Goal: Find specific page/section: Find specific page/section

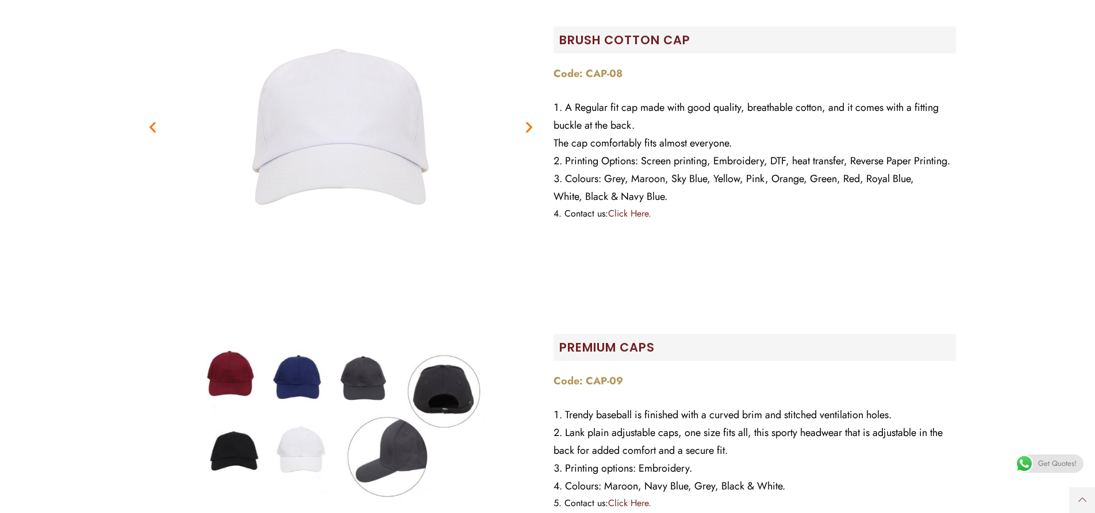
scroll to position [402, 0]
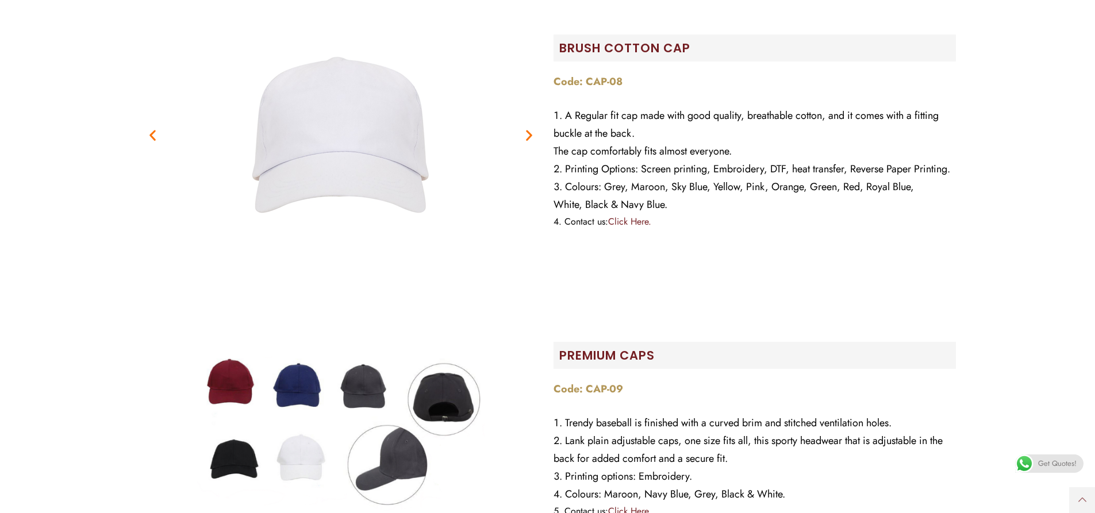
click at [374, 361] on img at bounding box center [340, 433] width 287 height 287
drag, startPoint x: 302, startPoint y: 365, endPoint x: 283, endPoint y: 362, distance: 19.8
click at [301, 365] on img at bounding box center [340, 433] width 287 height 287
click at [528, 128] on icon "Next slide" at bounding box center [529, 135] width 14 height 14
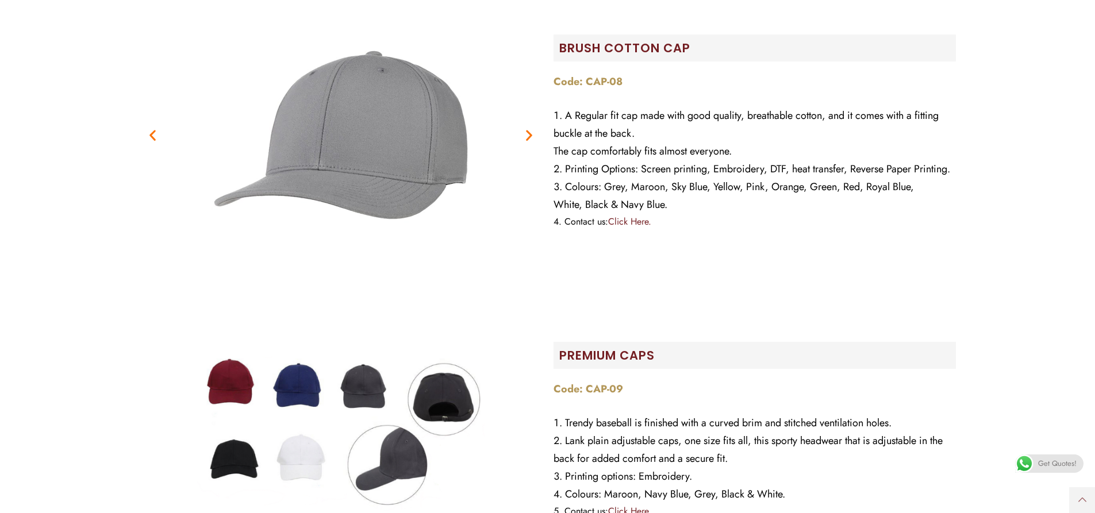
click at [528, 128] on icon "Next slide" at bounding box center [529, 135] width 14 height 14
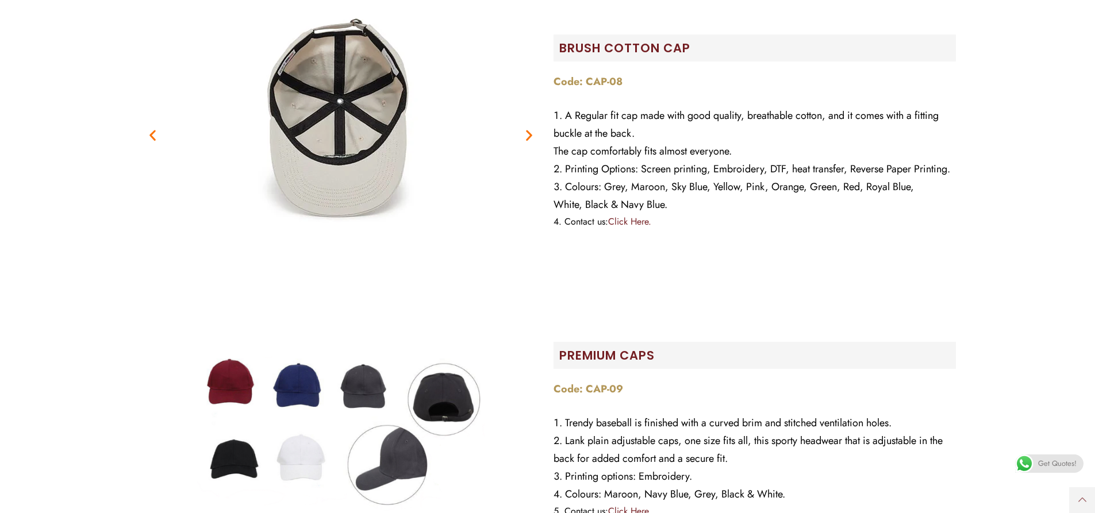
click at [528, 128] on icon "Next slide" at bounding box center [529, 135] width 14 height 14
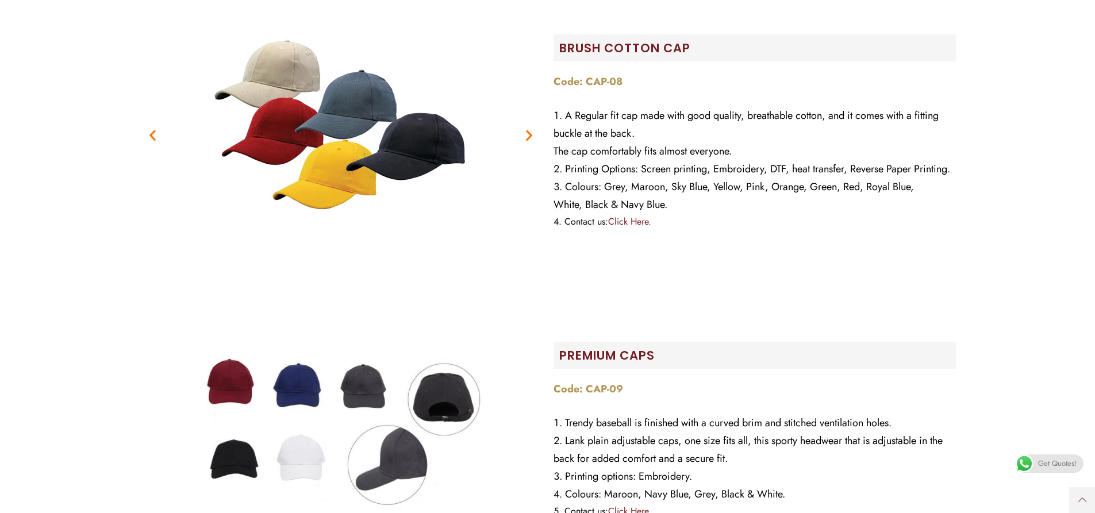
click at [528, 128] on icon "Next slide" at bounding box center [529, 135] width 14 height 14
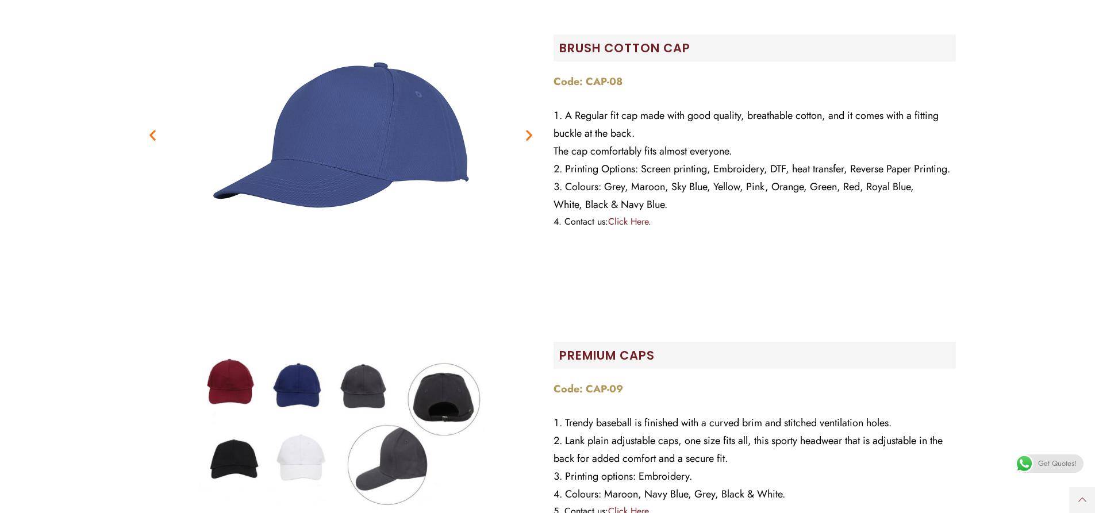
click at [527, 128] on icon "Next slide" at bounding box center [529, 135] width 14 height 14
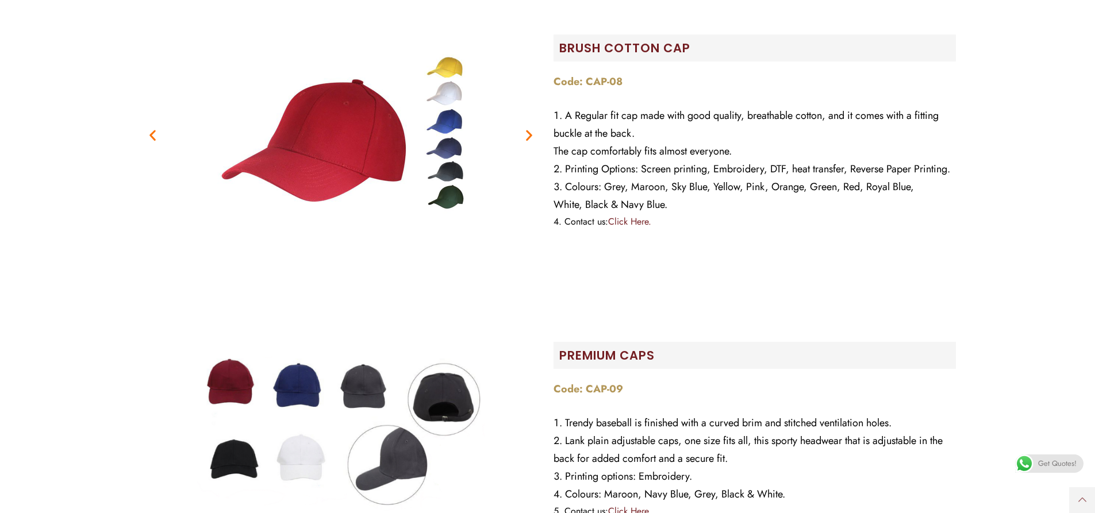
click at [527, 128] on icon "Next slide" at bounding box center [529, 135] width 14 height 14
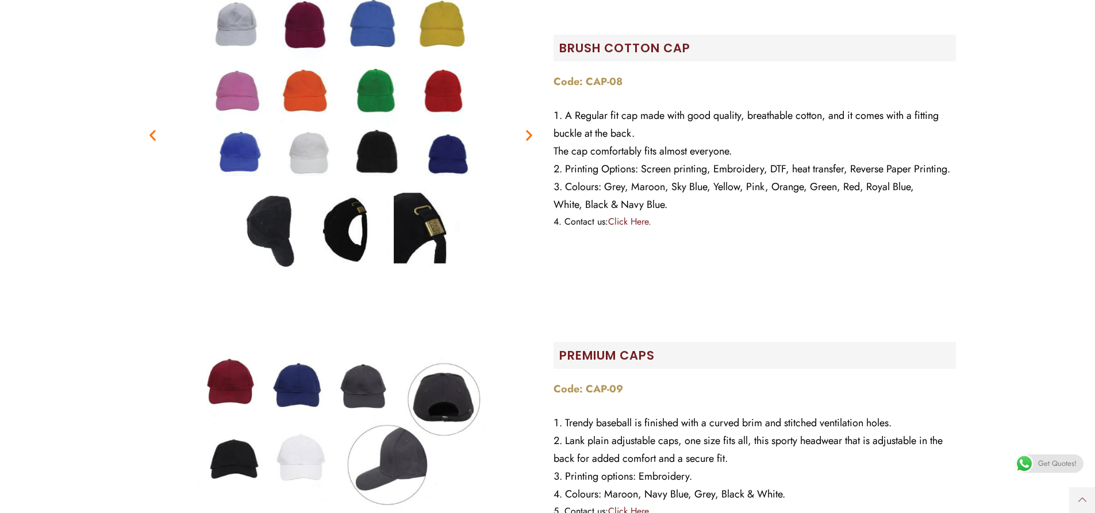
click at [527, 128] on icon "Next slide" at bounding box center [529, 135] width 14 height 14
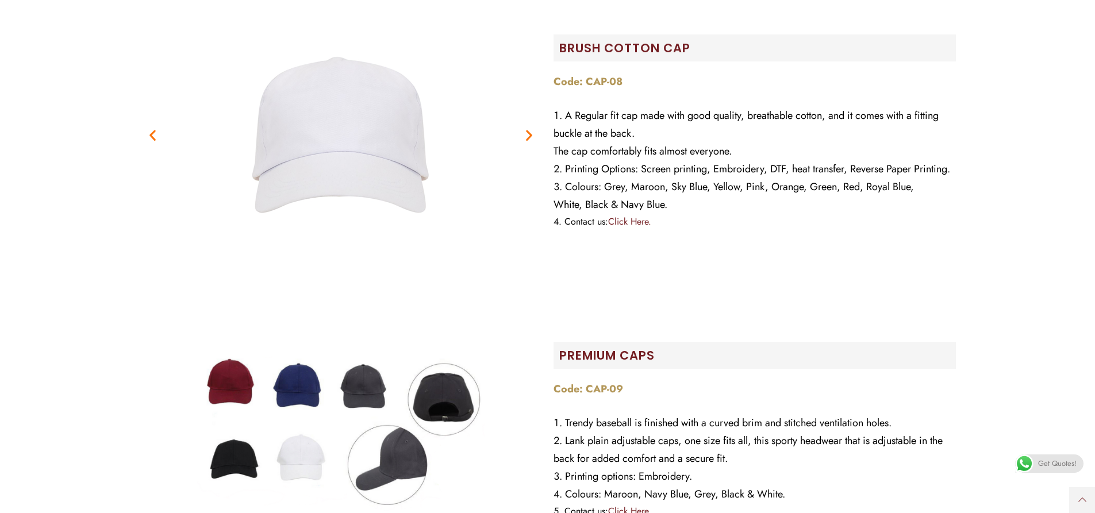
click at [527, 128] on icon "Next slide" at bounding box center [529, 135] width 14 height 14
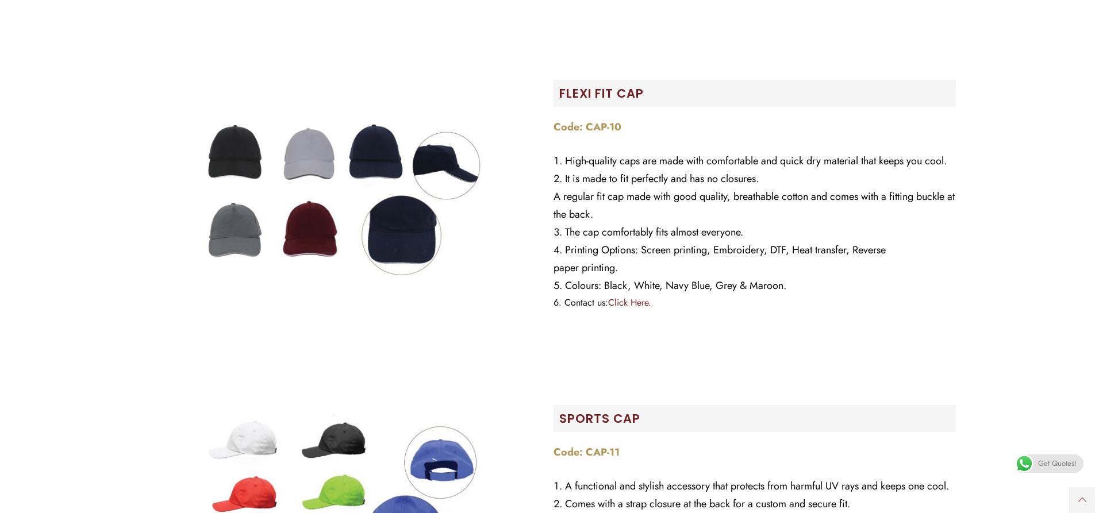
scroll to position [977, 0]
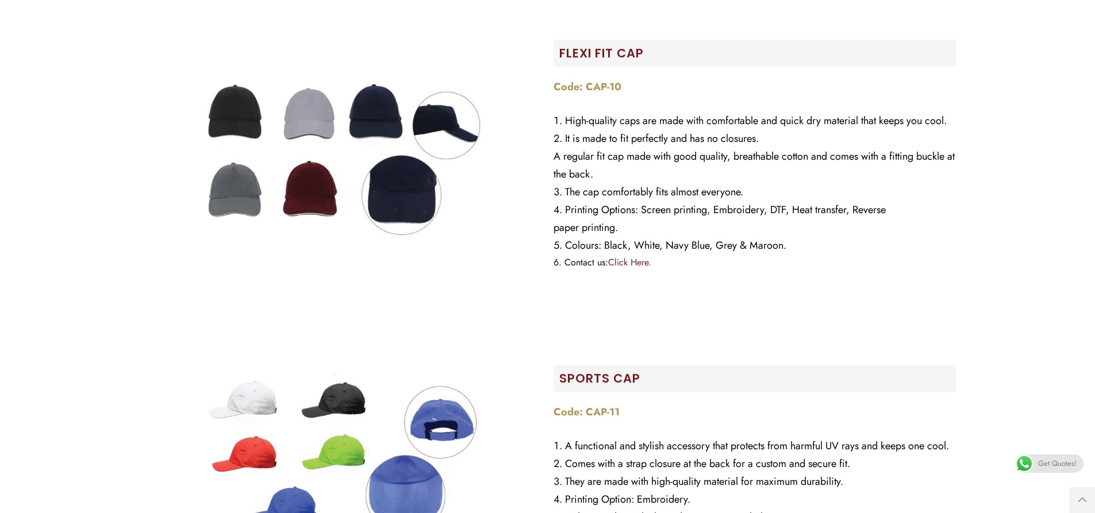
click at [228, 176] on img at bounding box center [340, 157] width 287 height 287
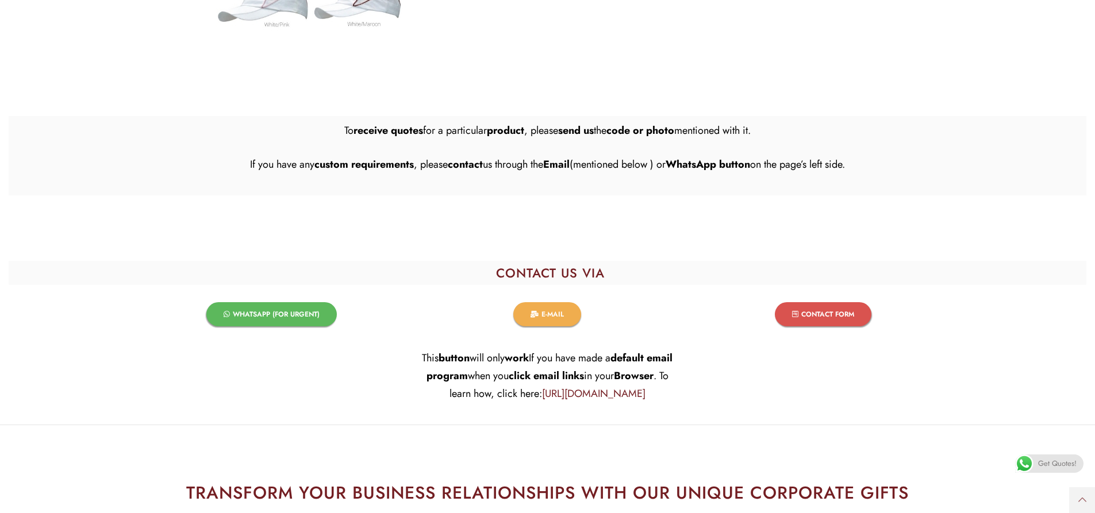
scroll to position [2528, 0]
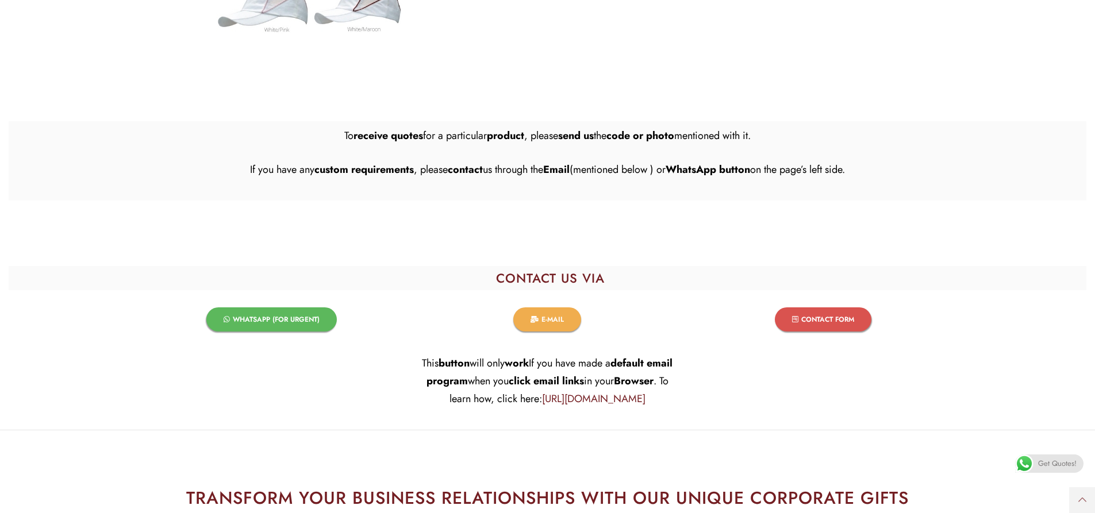
drag, startPoint x: 266, startPoint y: 297, endPoint x: 310, endPoint y: 288, distance: 44.6
click at [266, 316] on span "WHATSAPP (FOR URGENT)​" at bounding box center [276, 319] width 87 height 7
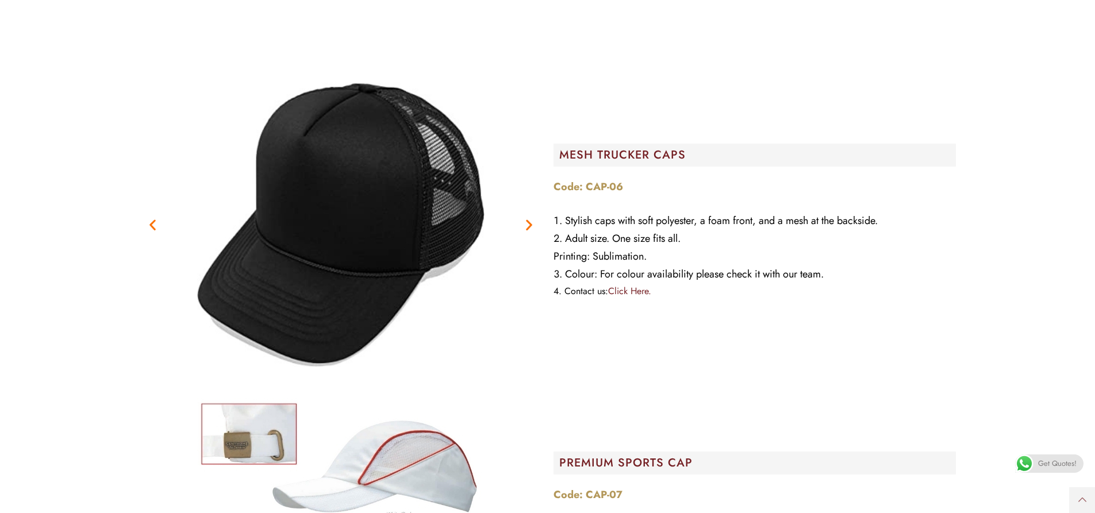
scroll to position [1897, 0]
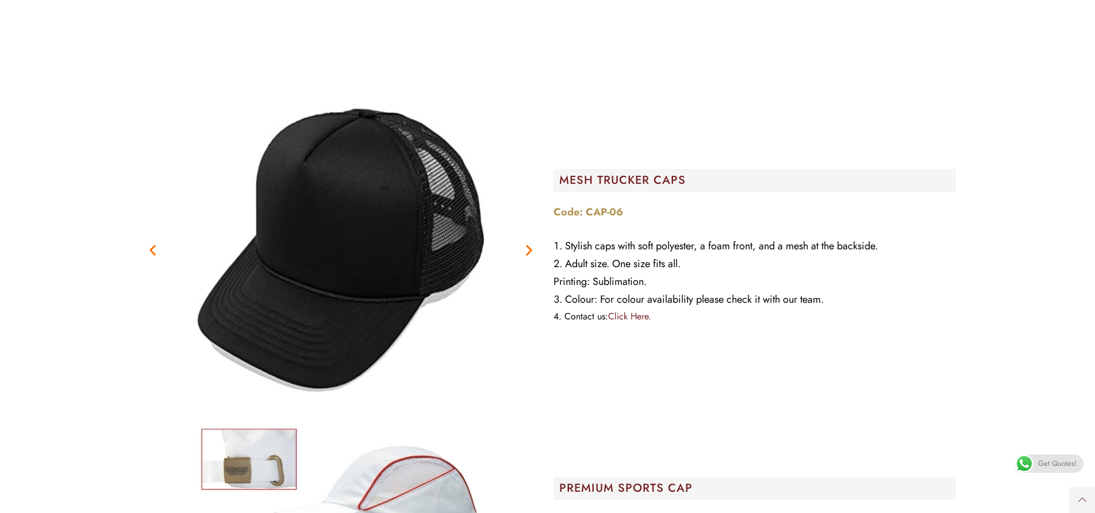
click at [522, 243] on icon "Next slide" at bounding box center [529, 250] width 14 height 14
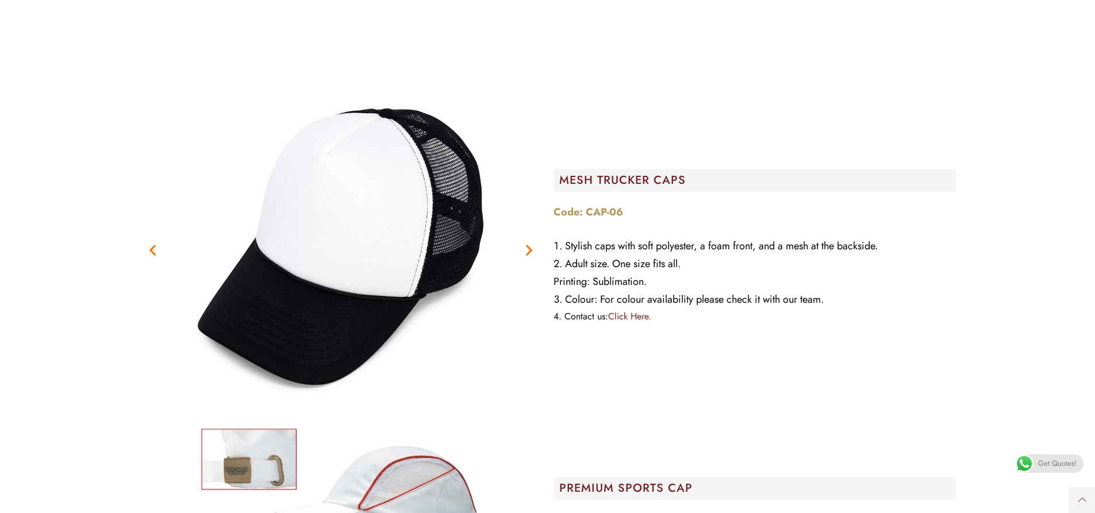
click at [523, 243] on icon "Next slide" at bounding box center [529, 250] width 14 height 14
click at [524, 243] on icon "Next slide" at bounding box center [529, 250] width 14 height 14
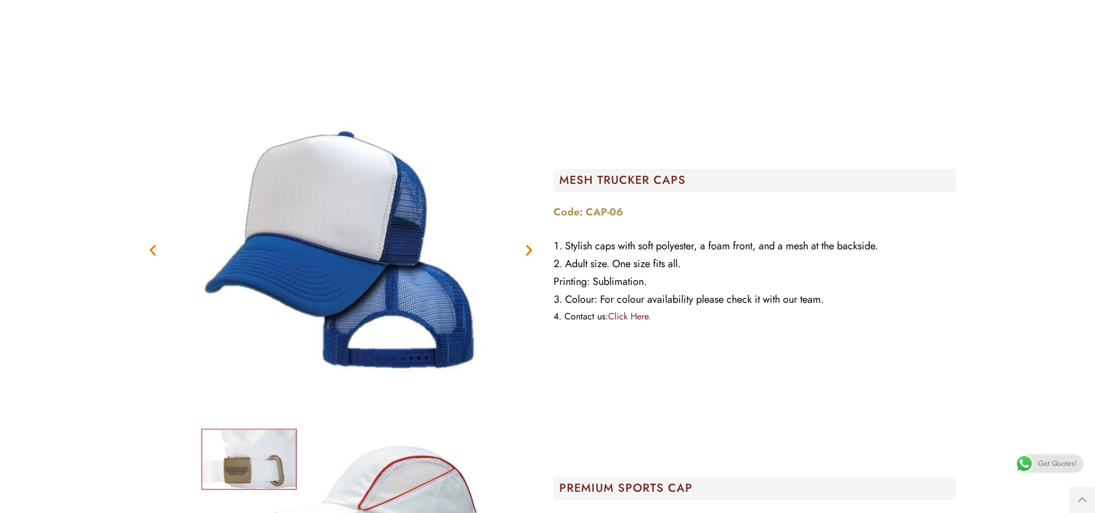
click at [528, 243] on icon "Next slide" at bounding box center [529, 250] width 14 height 14
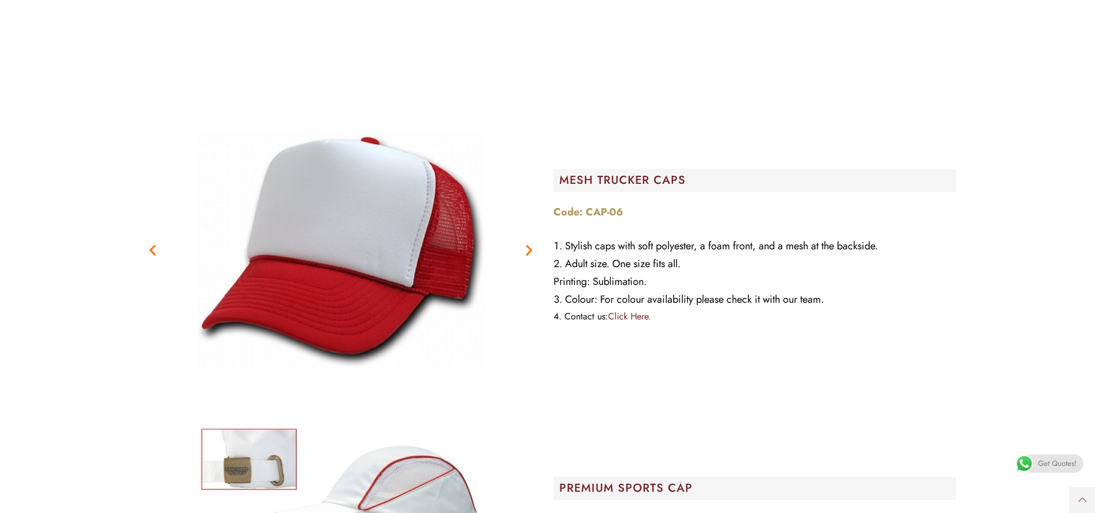
click at [528, 243] on icon "Next slide" at bounding box center [529, 250] width 14 height 14
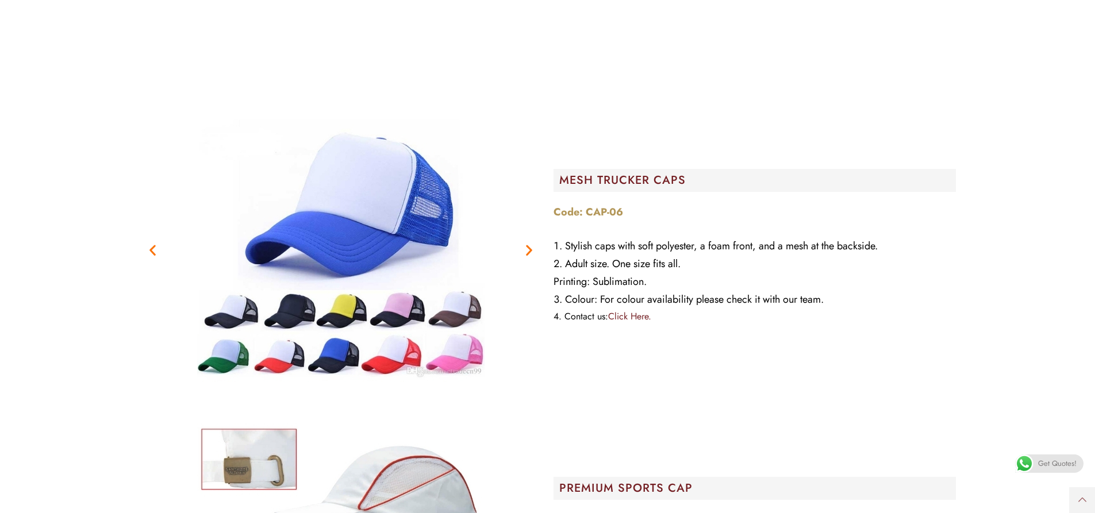
click at [528, 243] on icon "Next slide" at bounding box center [529, 250] width 14 height 14
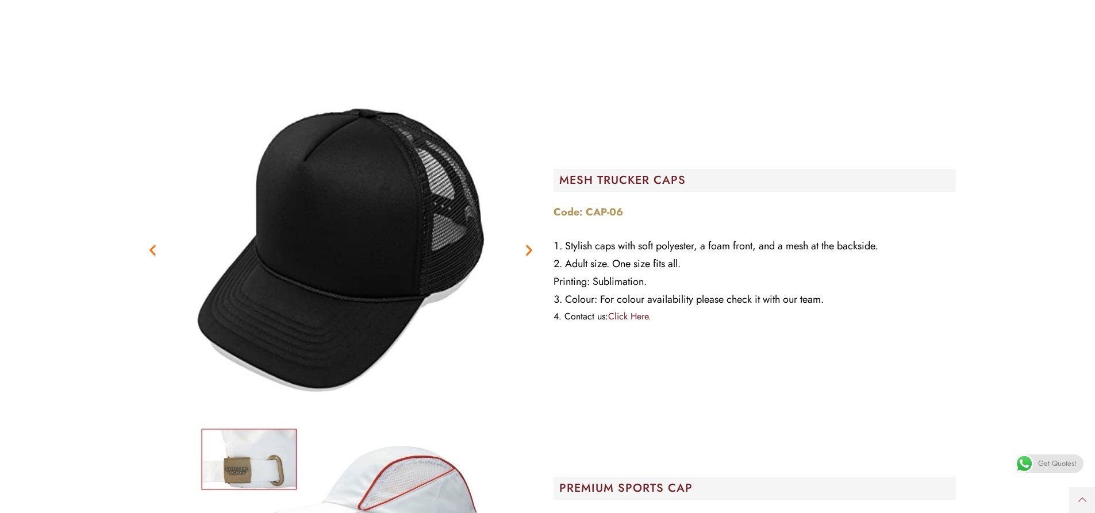
click at [522, 243] on icon "Next slide" at bounding box center [529, 250] width 14 height 14
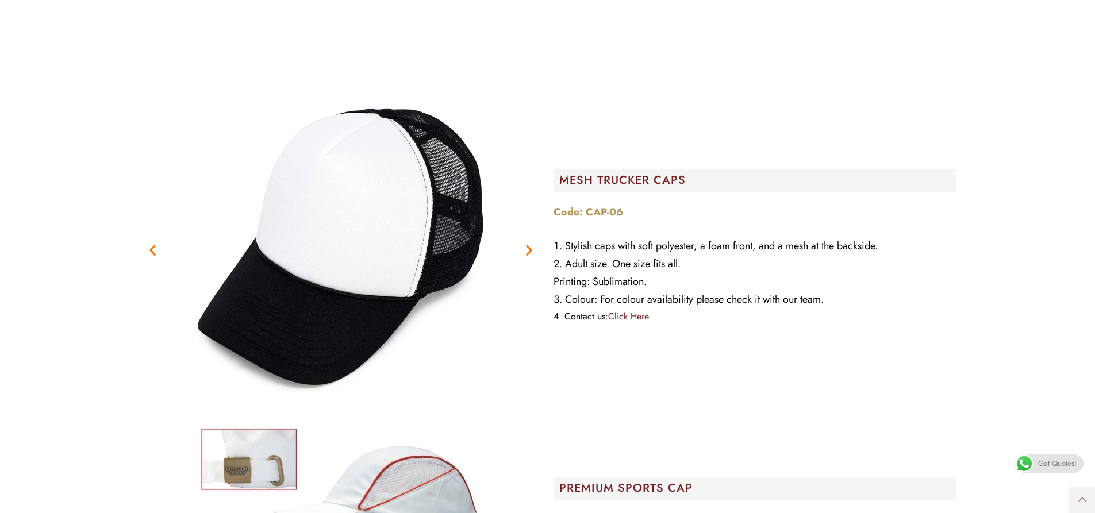
click at [523, 243] on icon "Next slide" at bounding box center [529, 250] width 14 height 14
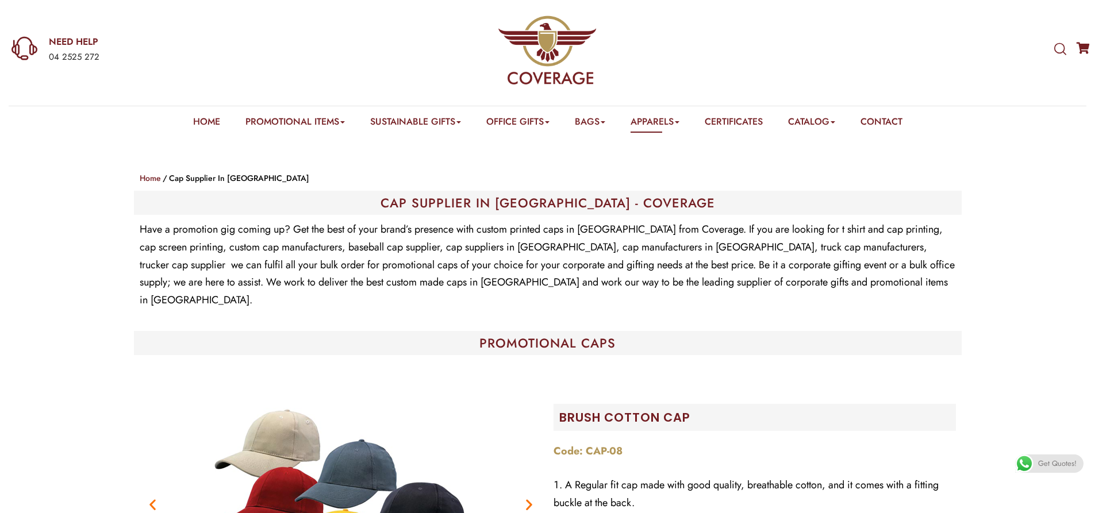
scroll to position [0, 0]
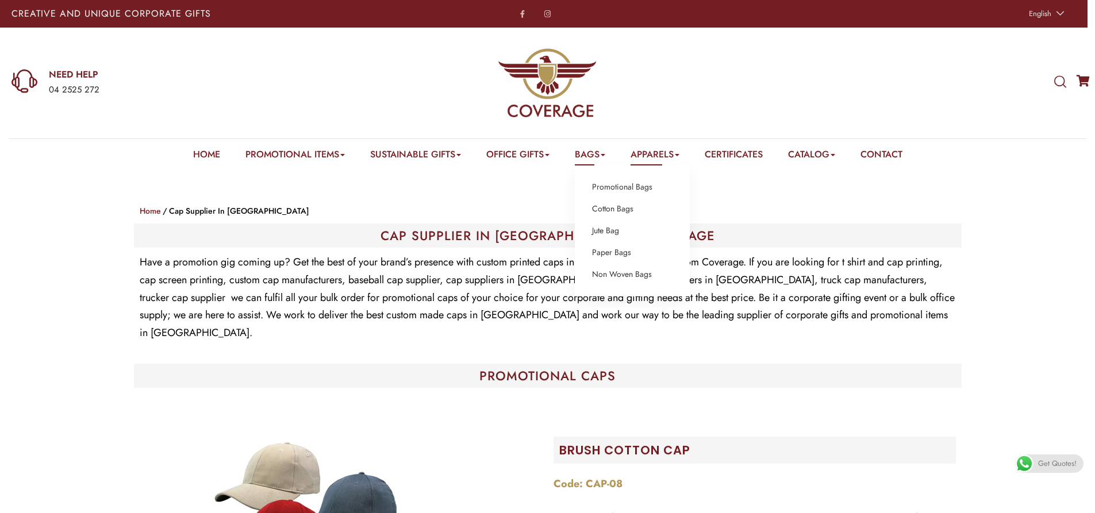
drag, startPoint x: 598, startPoint y: 156, endPoint x: 590, endPoint y: 166, distance: 13.1
click at [598, 156] on link "Bags" at bounding box center [590, 157] width 30 height 18
click at [606, 189] on link "Promotional Bags" at bounding box center [622, 187] width 60 height 15
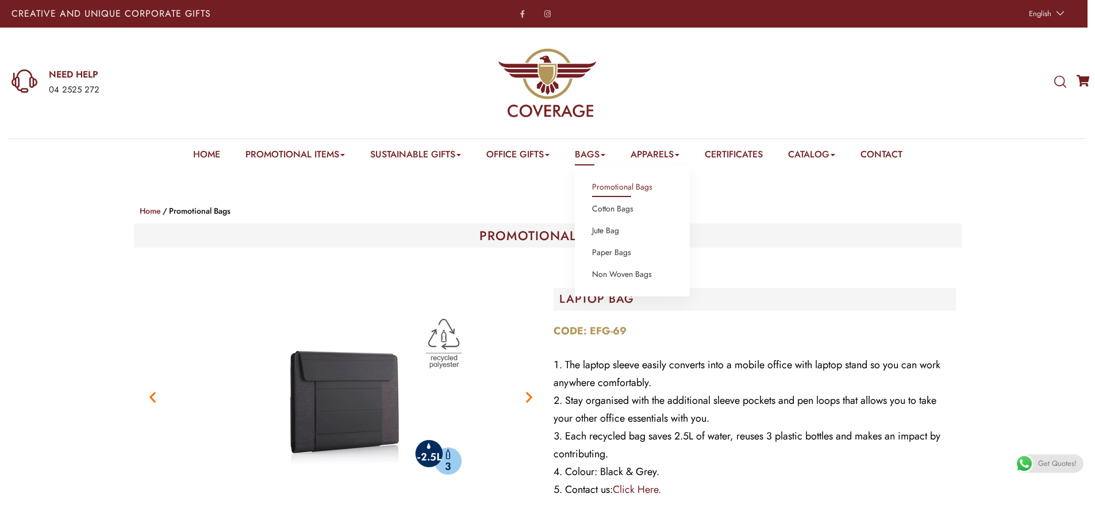
click at [584, 154] on link "Bags" at bounding box center [590, 157] width 30 height 18
click at [609, 232] on link "Jute Bag" at bounding box center [605, 231] width 27 height 15
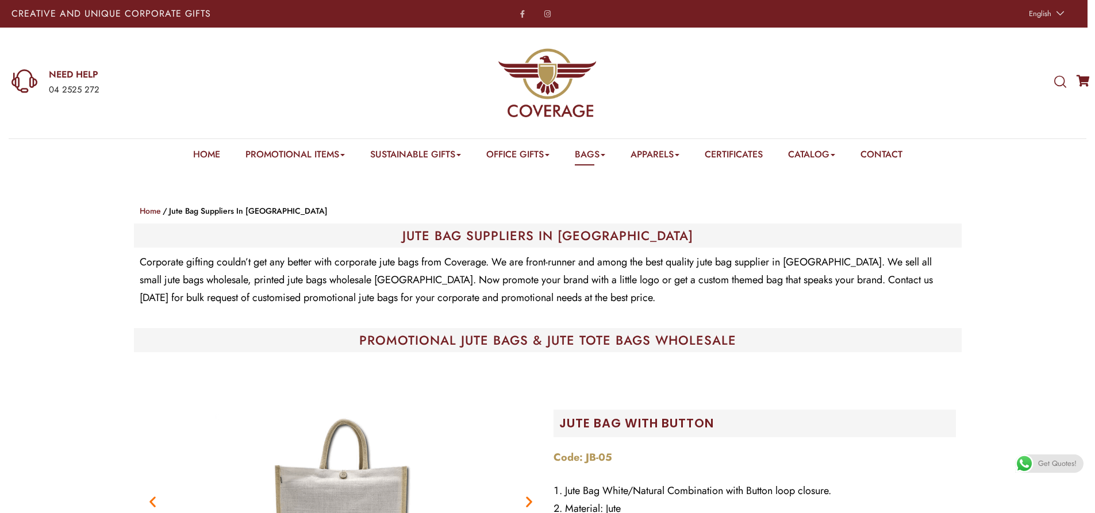
click at [580, 160] on e-page-transition at bounding box center [547, 256] width 1095 height 513
click at [603, 164] on img at bounding box center [547, 256] width 270 height 184
click at [591, 151] on link "Bags" at bounding box center [590, 157] width 30 height 18
click at [619, 276] on link "Non Woven Bags" at bounding box center [622, 274] width 60 height 15
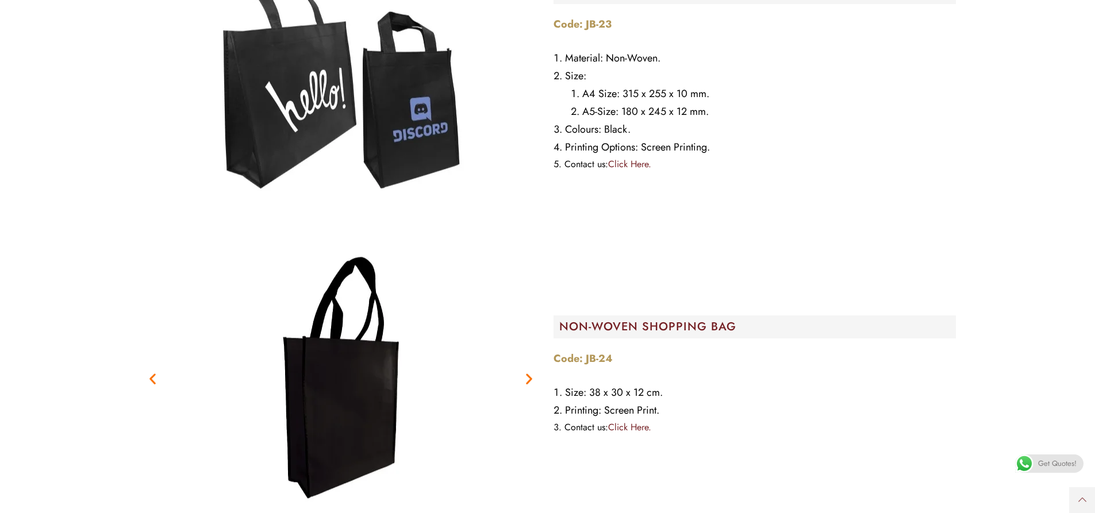
scroll to position [517, 0]
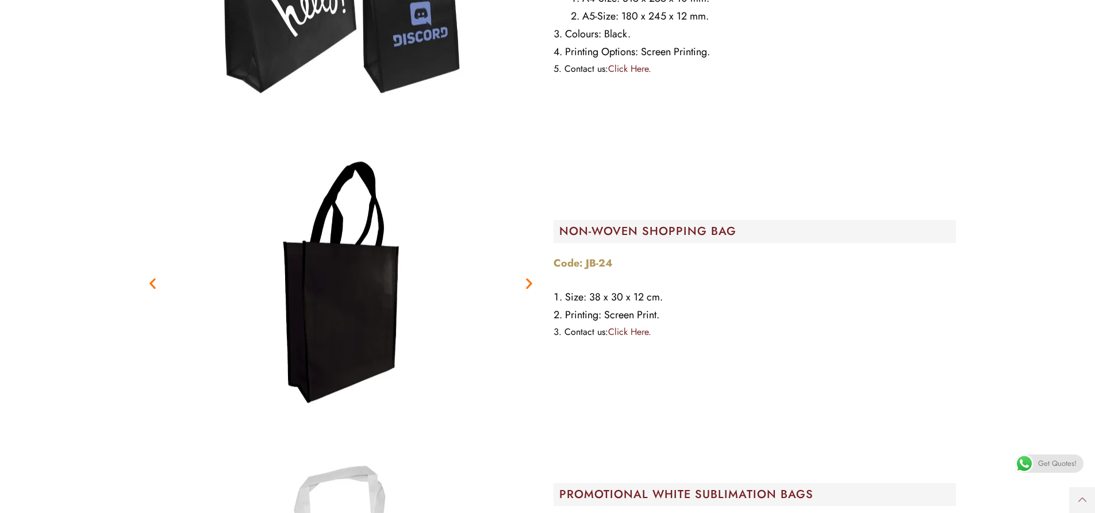
click at [531, 278] on icon "Next slide" at bounding box center [529, 283] width 14 height 14
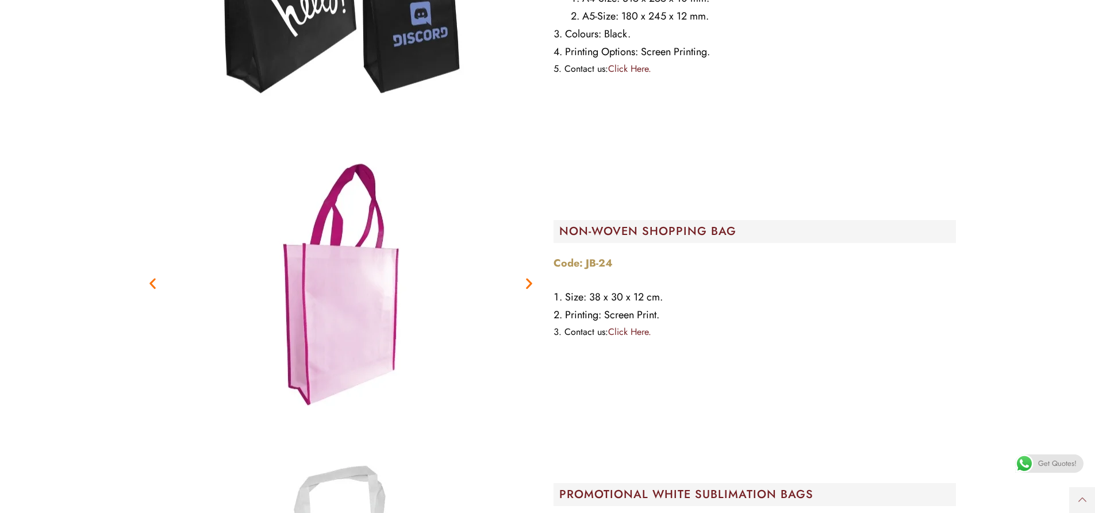
click at [530, 278] on icon "Next slide" at bounding box center [529, 283] width 14 height 14
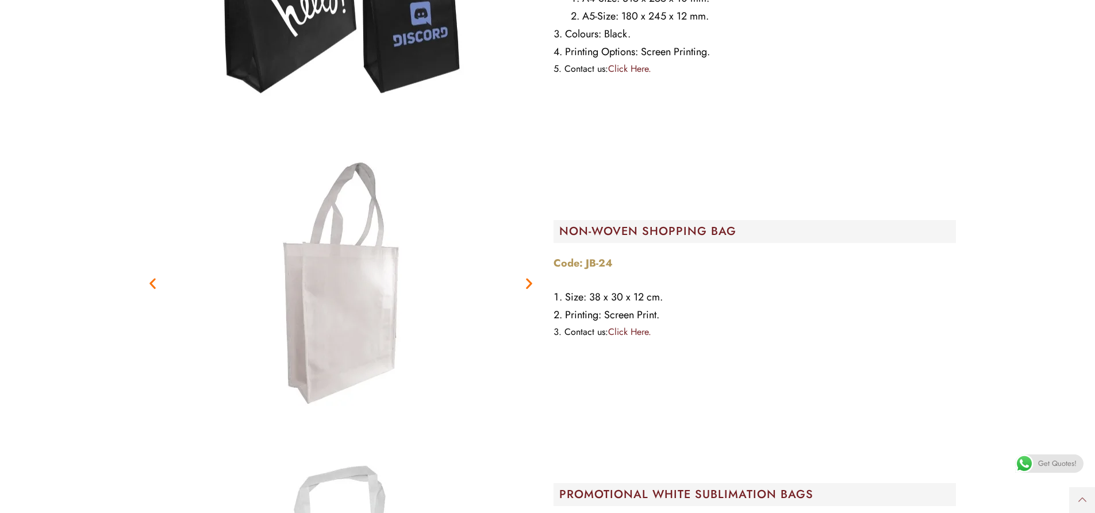
click at [530, 278] on icon "Next slide" at bounding box center [529, 283] width 14 height 14
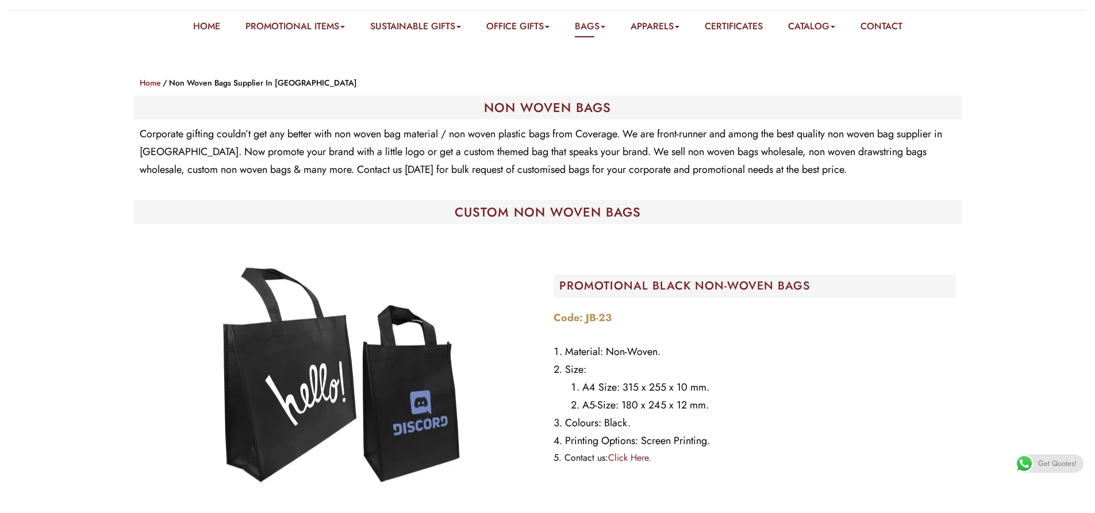
scroll to position [0, 0]
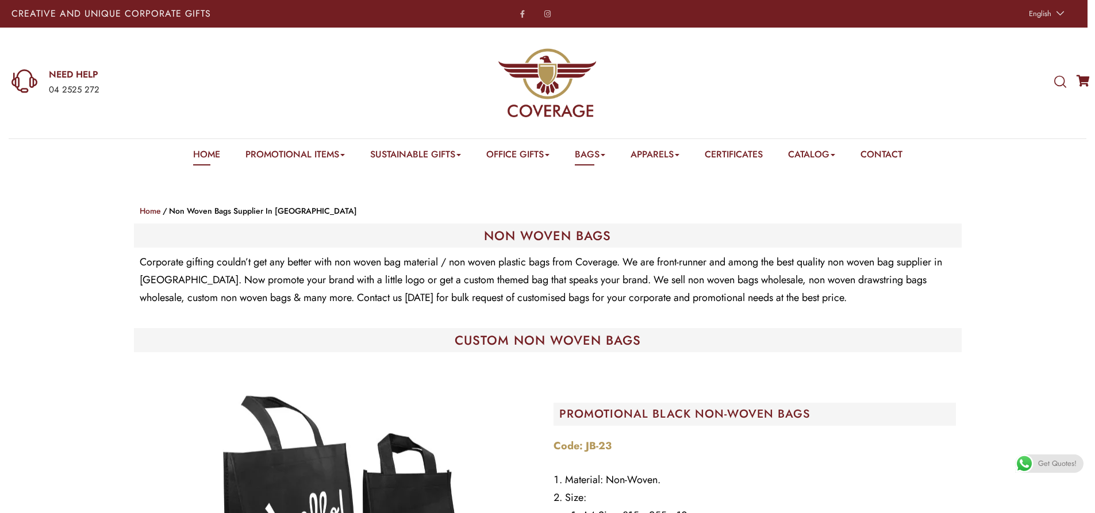
click at [194, 150] on link "Home" at bounding box center [206, 157] width 27 height 18
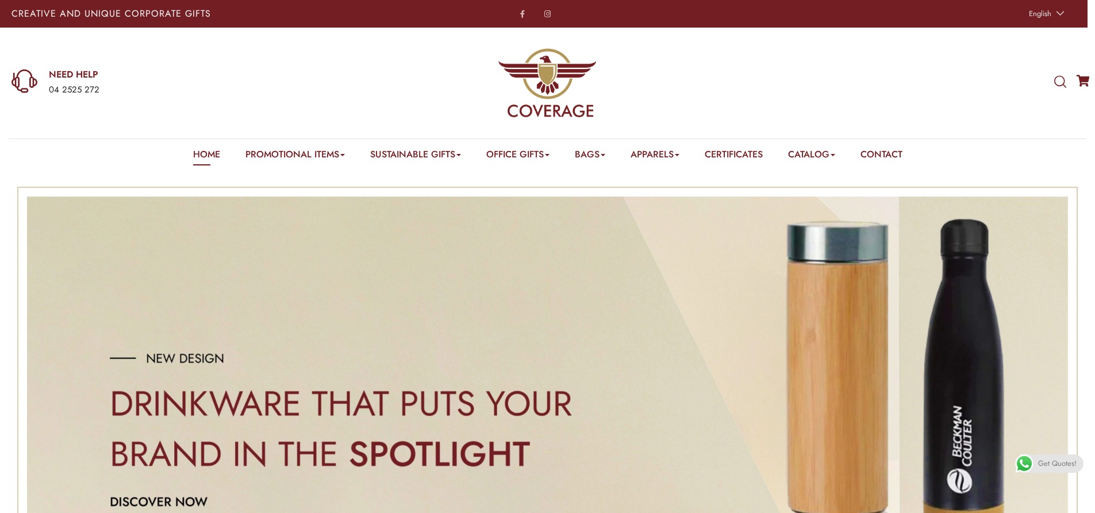
click at [67, 76] on h3 "NEED HELP" at bounding box center [204, 74] width 310 height 13
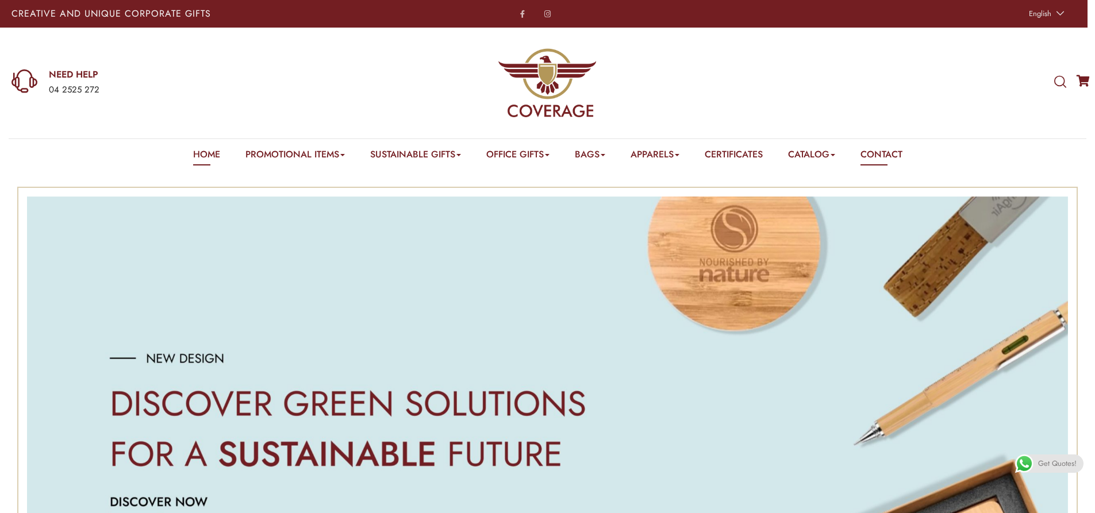
click at [885, 155] on link "Contact" at bounding box center [881, 157] width 42 height 18
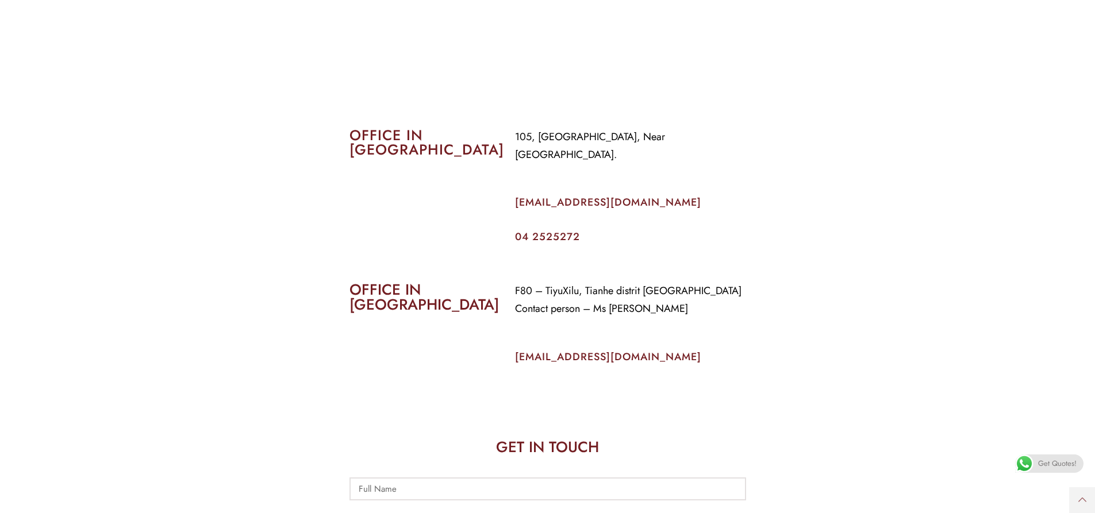
scroll to position [460, 0]
